Goal: Task Accomplishment & Management: Use online tool/utility

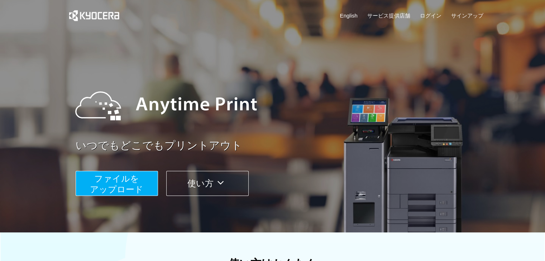
click at [223, 182] on icon at bounding box center [220, 183] width 14 height 11
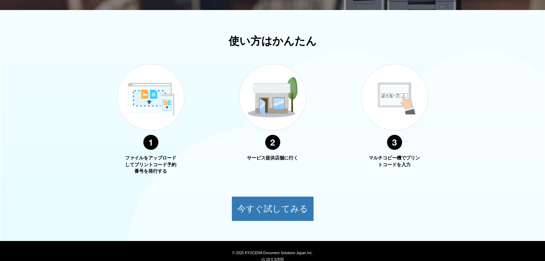
scroll to position [247, 0]
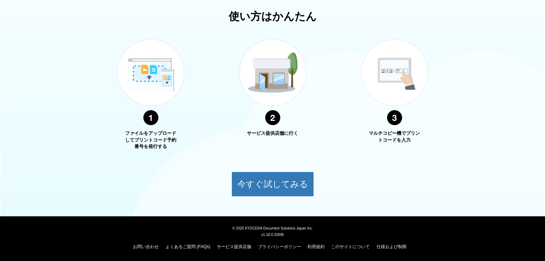
click at [155, 114] on img at bounding box center [150, 82] width 89 height 113
click at [156, 93] on img at bounding box center [150, 82] width 89 height 113
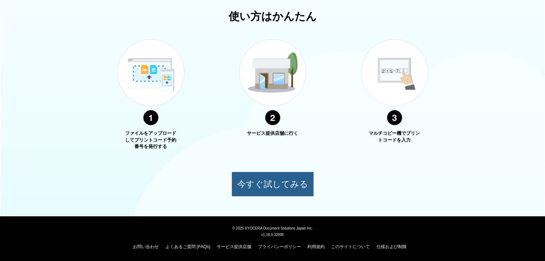
click at [274, 178] on button "今すぐ試してみる" at bounding box center [272, 184] width 82 height 25
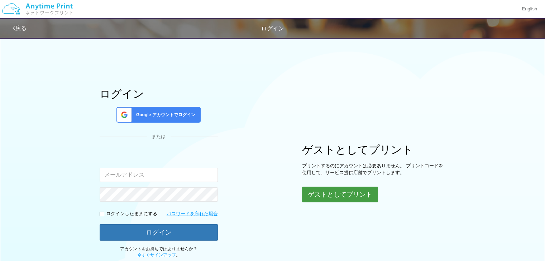
click at [364, 190] on button "ゲストとしてプリント" at bounding box center [340, 195] width 76 height 16
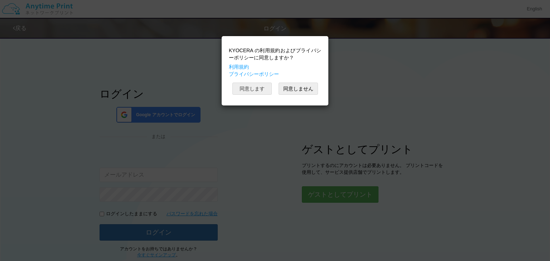
click at [263, 86] on button "同意します" at bounding box center [251, 89] width 39 height 12
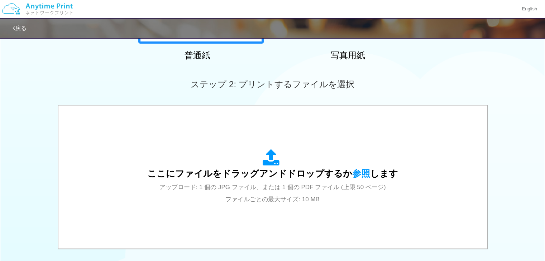
scroll to position [174, 0]
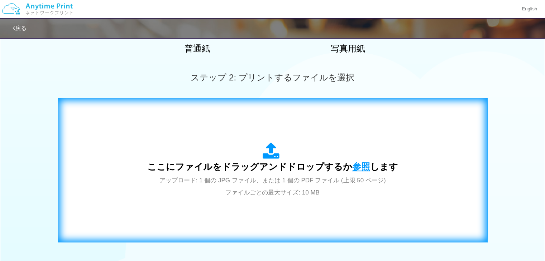
click at [355, 171] on span "参照" at bounding box center [361, 167] width 18 height 10
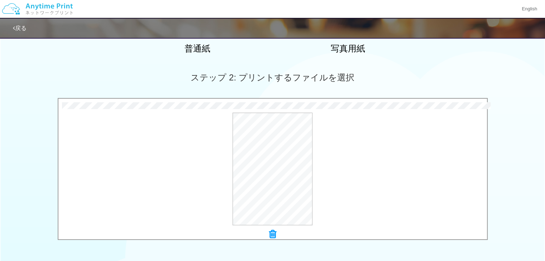
scroll to position [283, 0]
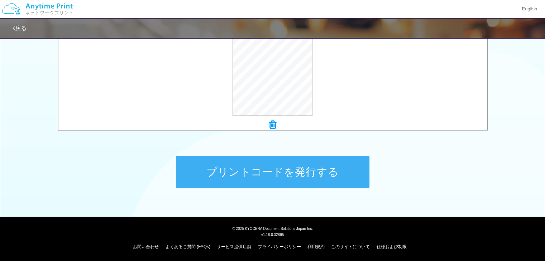
click at [339, 176] on button "プリントコードを発行する" at bounding box center [272, 172] width 193 height 32
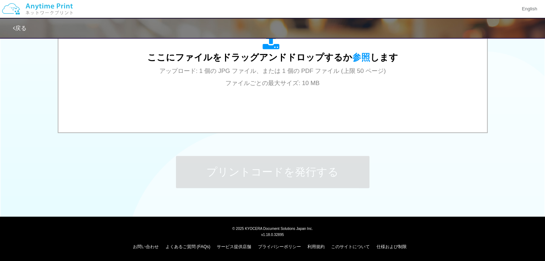
scroll to position [0, 0]
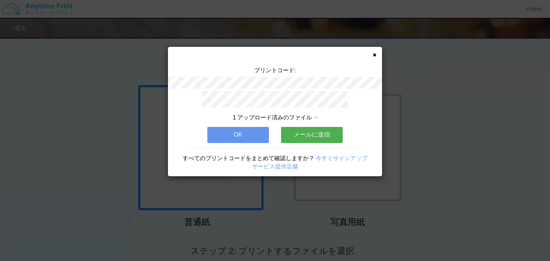
click at [229, 135] on button "OK" at bounding box center [238, 135] width 62 height 16
